Goal: Task Accomplishment & Management: Use online tool/utility

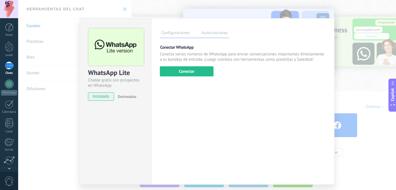
scroll to position [1360, 0]
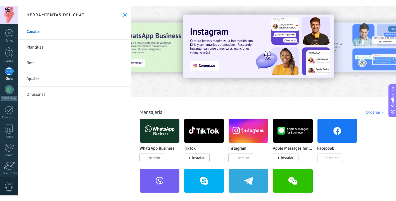
scroll to position [1360, 0]
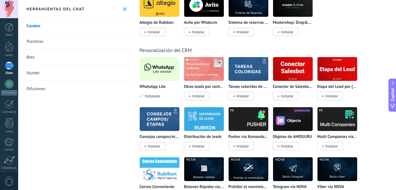
click at [169, 81] on img at bounding box center [160, 68] width 40 height 27
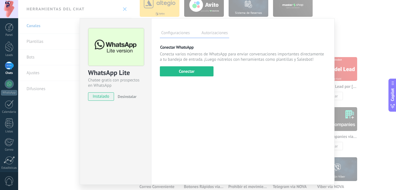
drag, startPoint x: 193, startPoint y: 71, endPoint x: 207, endPoint y: 89, distance: 22.3
click at [193, 71] on button "Conectar" at bounding box center [187, 71] width 54 height 10
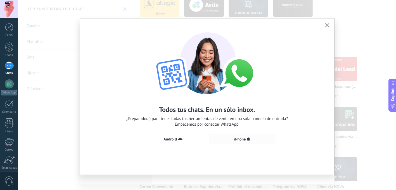
click at [241, 136] on button "iPhone" at bounding box center [242, 139] width 66 height 10
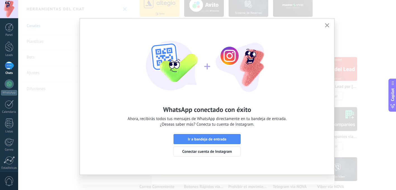
click at [212, 139] on span "Ir a bandeja de entrada" at bounding box center [207, 139] width 39 height 4
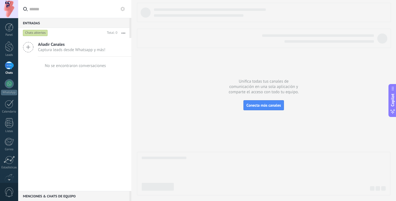
click at [10, 67] on div at bounding box center [9, 65] width 9 height 8
click at [9, 49] on div at bounding box center [9, 46] width 8 height 10
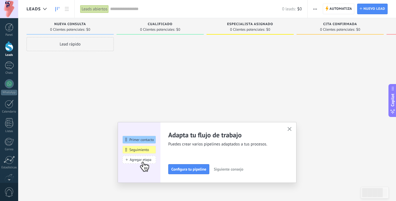
click at [288, 129] on icon "button" at bounding box center [290, 129] width 4 height 4
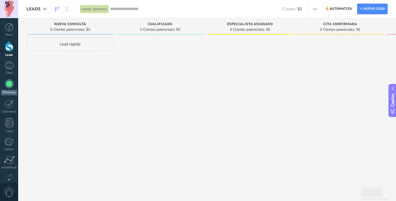
click at [9, 89] on div "WhatsApp" at bounding box center [9, 87] width 18 height 16
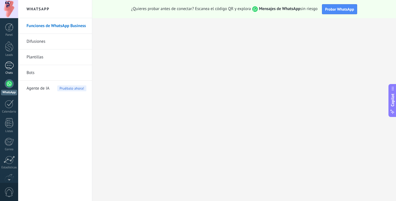
drag, startPoint x: 10, startPoint y: 68, endPoint x: 15, endPoint y: 73, distance: 7.3
click at [10, 68] on div at bounding box center [9, 65] width 9 height 8
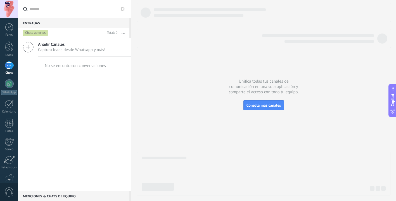
click at [123, 10] on icon at bounding box center [122, 9] width 4 height 4
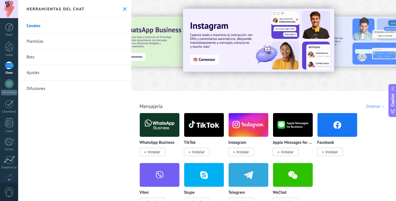
click at [124, 6] on div "Herramientas del chat" at bounding box center [74, 9] width 113 height 18
click at [125, 9] on use at bounding box center [125, 9] width 4 height 4
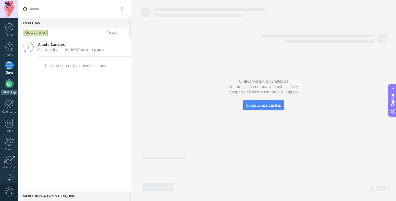
click at [10, 82] on div at bounding box center [9, 83] width 9 height 9
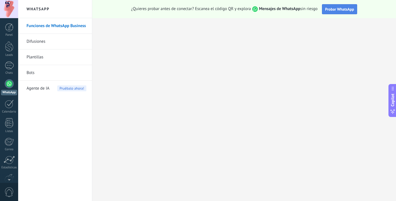
click at [344, 11] on span "Probar WhatsApp" at bounding box center [339, 9] width 29 height 5
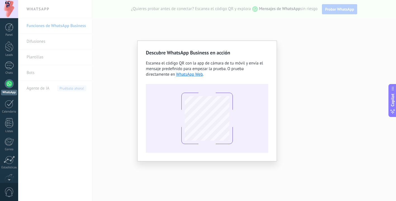
click at [93, 135] on div "Descubre WhatsApp Business en acción Escanea el código QR con la app de cámara …" at bounding box center [207, 100] width 378 height 201
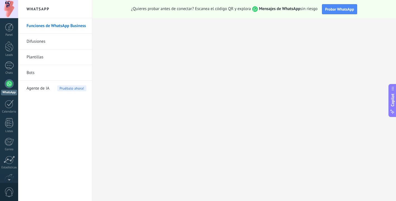
click at [48, 131] on div "Funciones de WhatsApp Business Difusiones Plantillas Bots Agente de IA Pruébalo…" at bounding box center [55, 109] width 74 height 183
drag, startPoint x: 10, startPoint y: 66, endPoint x: 13, endPoint y: 70, distance: 5.3
click at [10, 66] on div "1" at bounding box center [9, 65] width 9 height 8
